Goal: Task Accomplishment & Management: Manage account settings

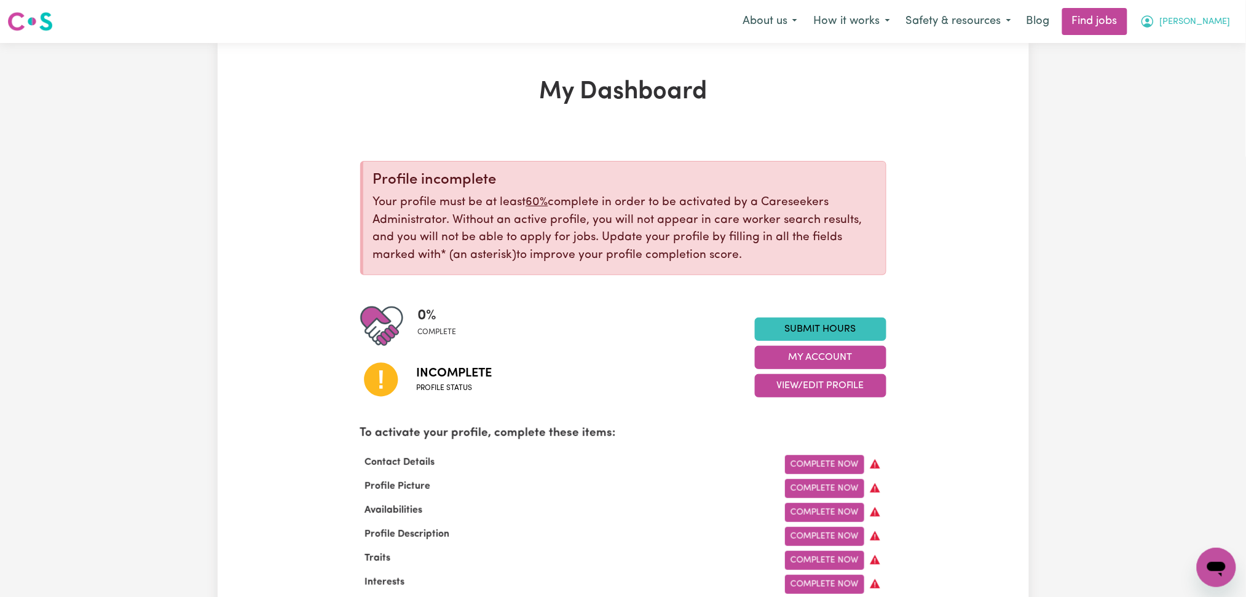
click at [1155, 29] on icon "My Account" at bounding box center [1147, 21] width 15 height 15
click at [1163, 95] on link "Logout" at bounding box center [1188, 93] width 97 height 23
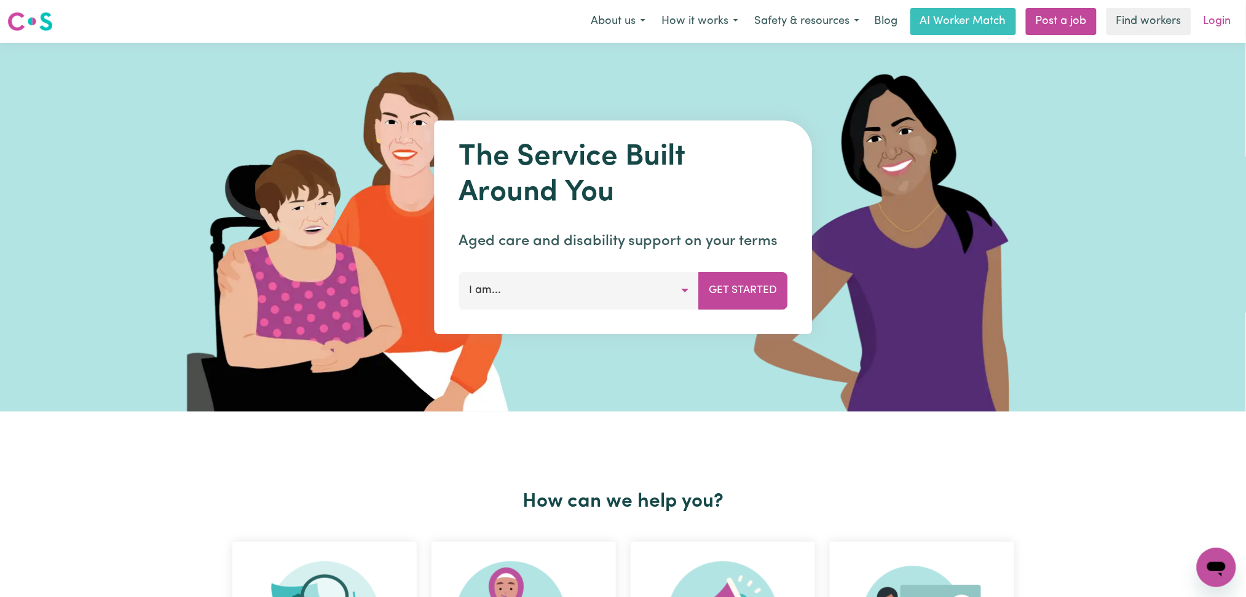
click at [1212, 20] on link "Login" at bounding box center [1217, 21] width 42 height 27
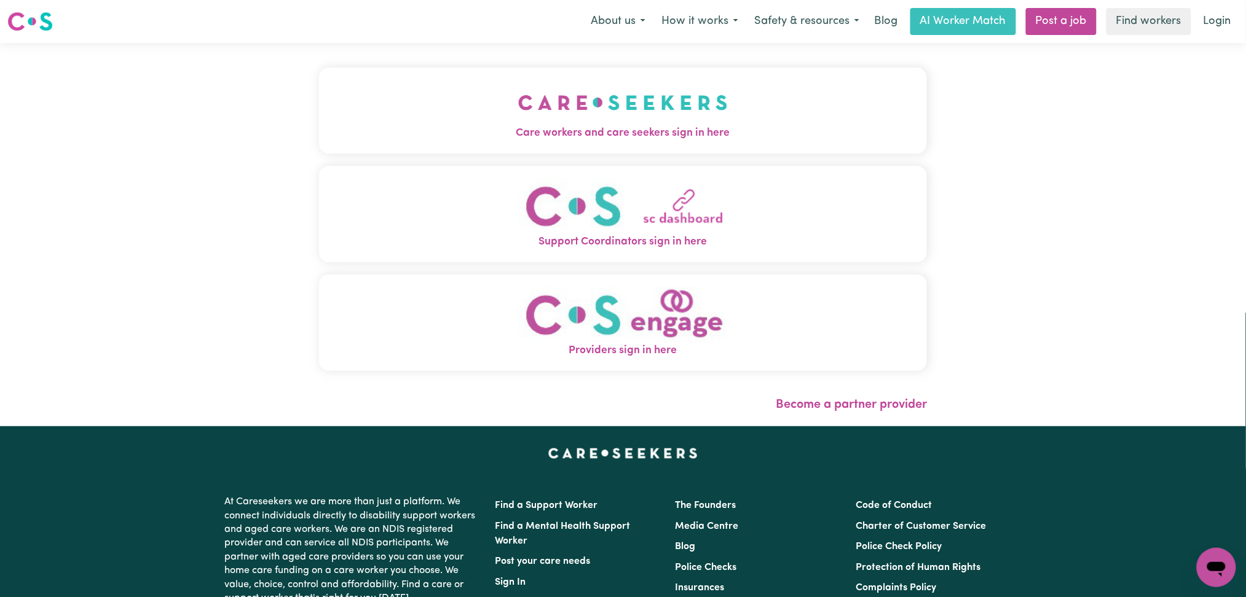
click at [391, 81] on div "Care workers and care seekers sign in here Support Coordinators sign in here Pr…" at bounding box center [623, 234] width 623 height 383
click at [272, 132] on div "Care workers and care seekers sign in here Support Coordinators sign in here Pr…" at bounding box center [623, 234] width 1246 height 383
click at [479, 143] on button "Care workers and care seekers sign in here" at bounding box center [623, 111] width 608 height 86
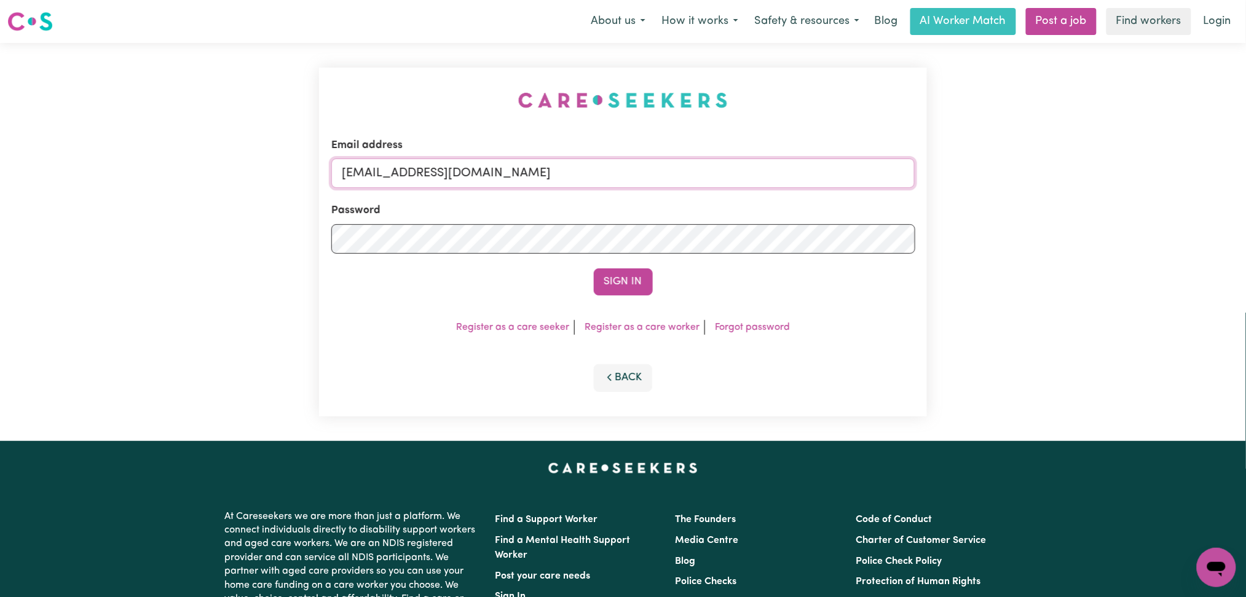
click at [502, 165] on input "[EMAIL_ADDRESS][DOMAIN_NAME]" at bounding box center [623, 173] width 584 height 29
drag, startPoint x: 405, startPoint y: 165, endPoint x: 708, endPoint y: 178, distance: 303.2
click at [708, 176] on input "Superuser~[EMAIL_ADDRESS][DOMAIN_NAME]" at bounding box center [623, 173] width 584 height 29
type input "Superuser~[EMAIL_ADDRESS][DOMAIN_NAME]"
click at [627, 276] on button "Sign In" at bounding box center [623, 282] width 59 height 27
